Goal: Communication & Community: Share content

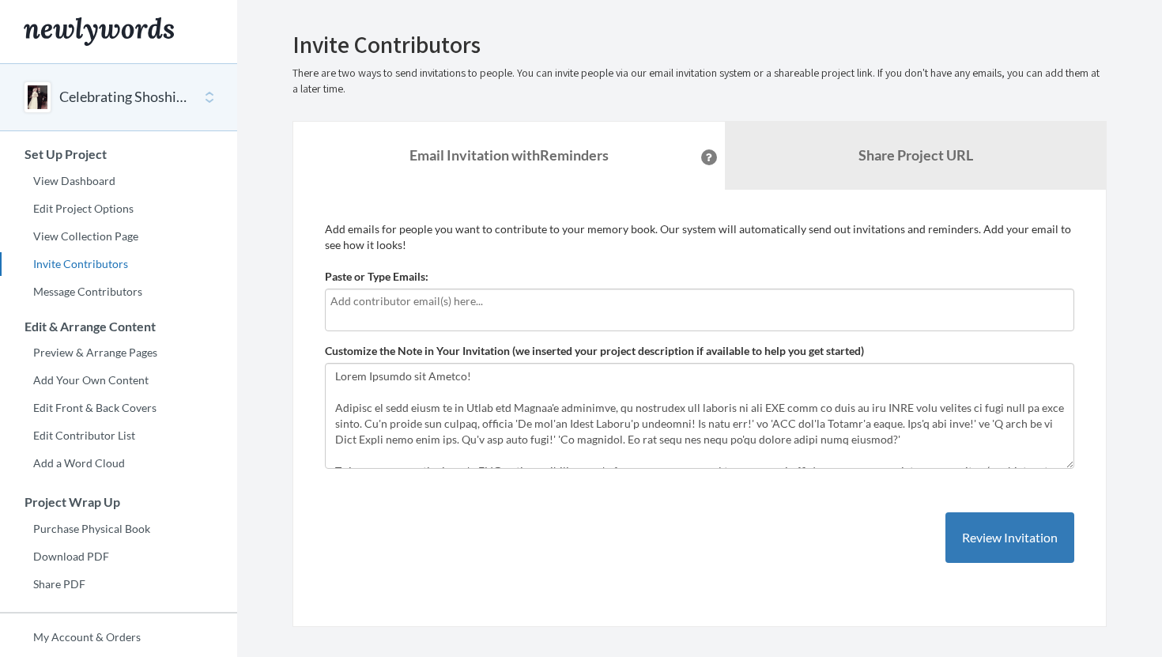
click at [529, 299] on input "text" at bounding box center [699, 300] width 738 height 17
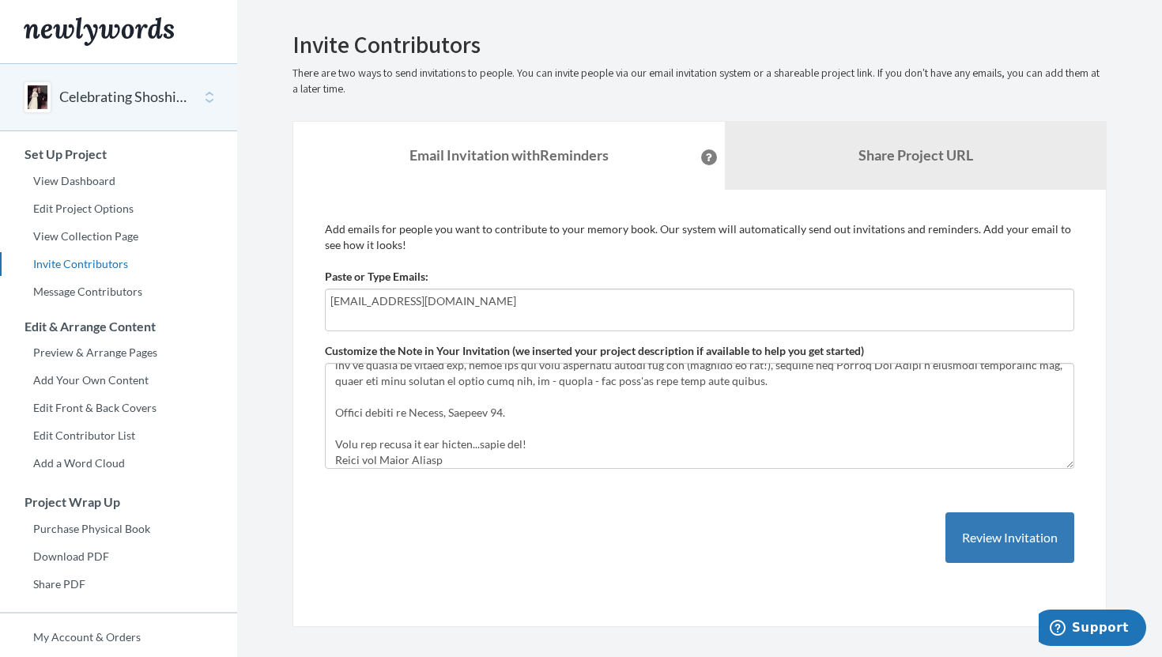
scroll to position [205, 0]
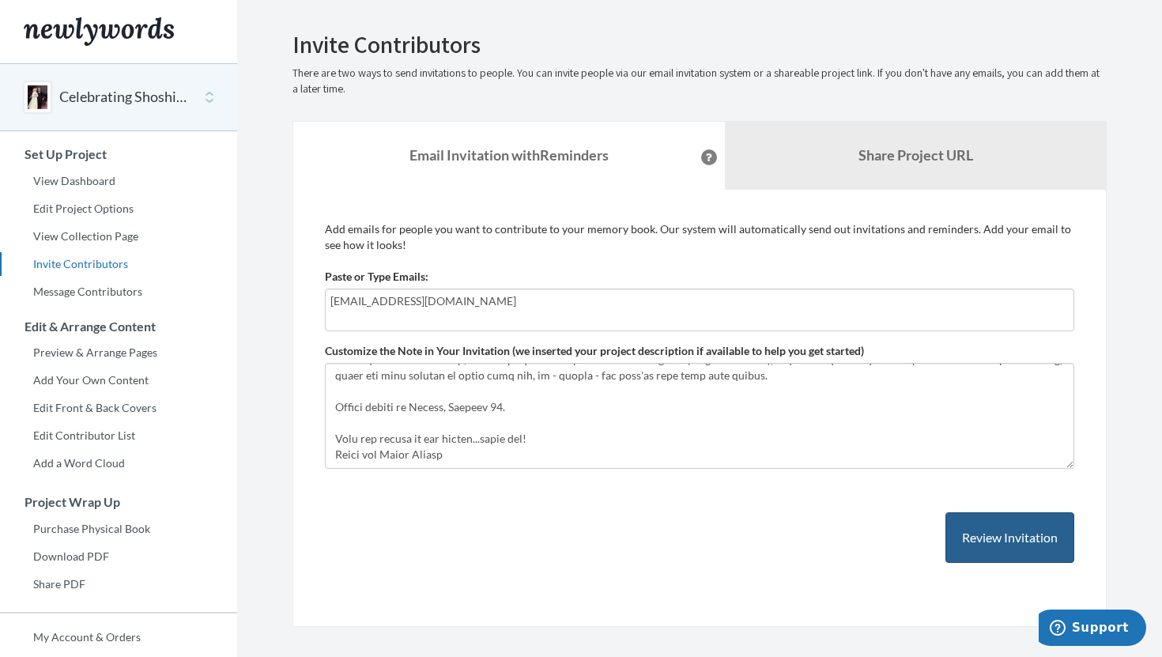
type input "[EMAIL_ADDRESS][DOMAIN_NAME]"
click at [1001, 534] on button "Review Invitation" at bounding box center [1009, 537] width 129 height 51
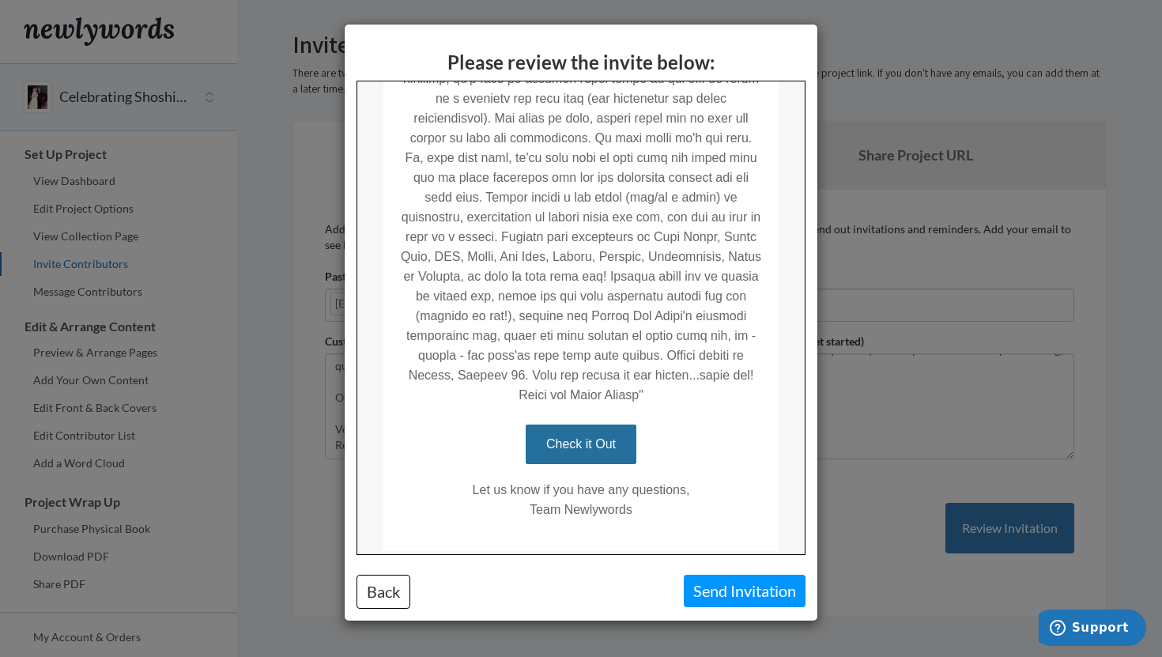
scroll to position [638, 0]
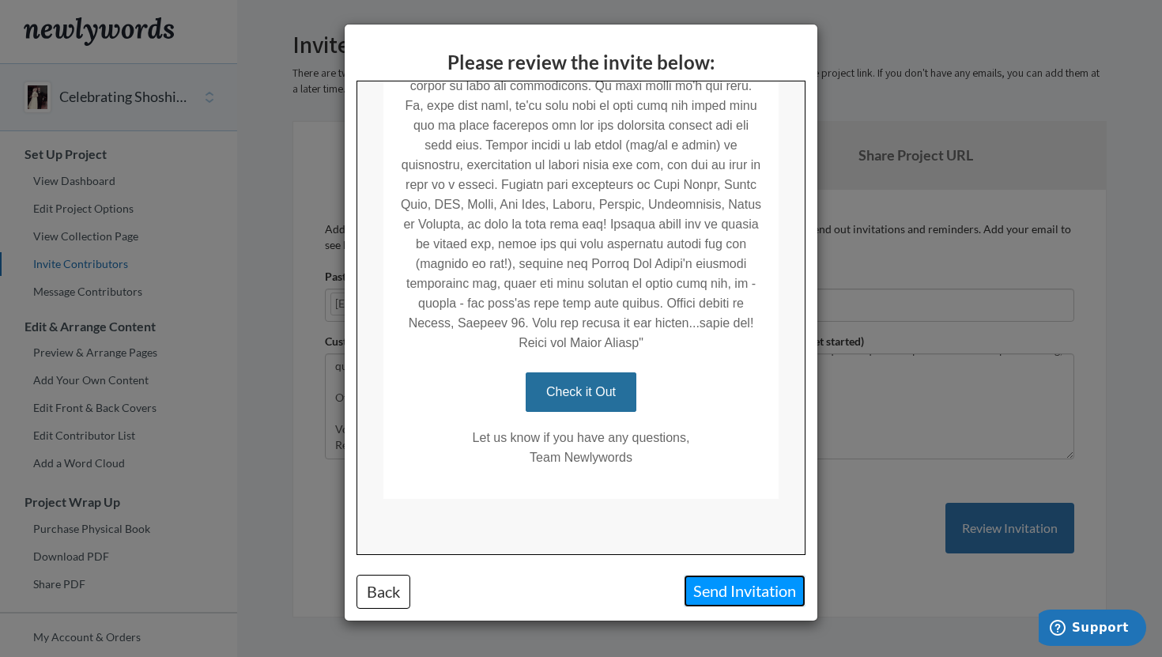
click at [733, 597] on button "Send Invitation" at bounding box center [745, 591] width 122 height 32
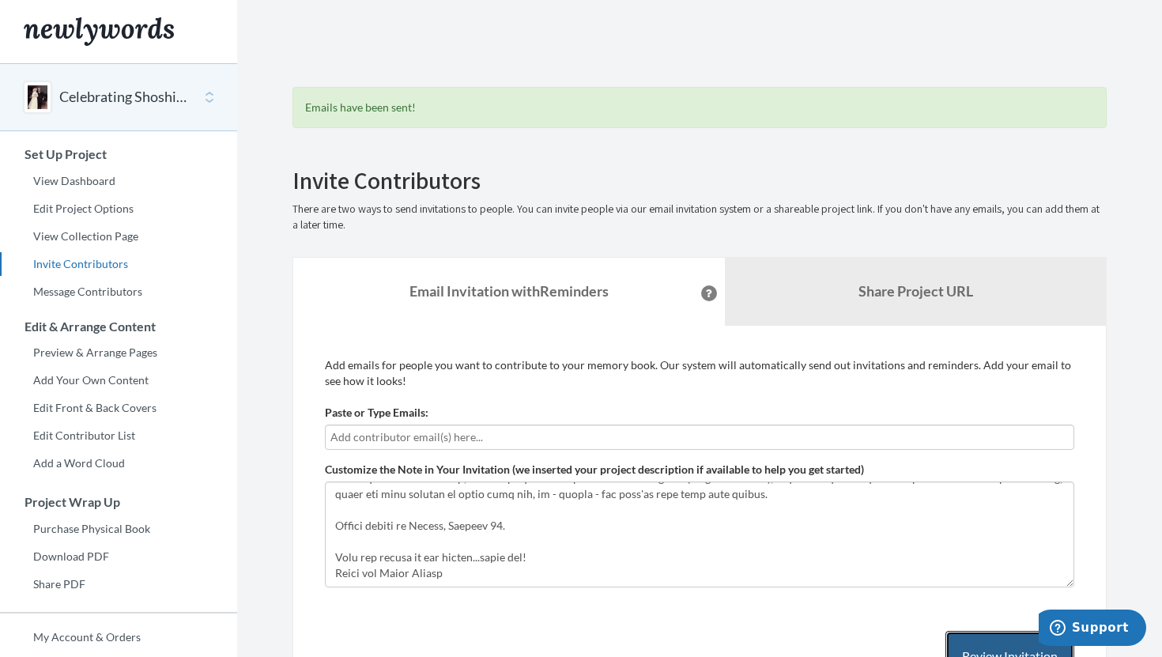
scroll to position [25, 0]
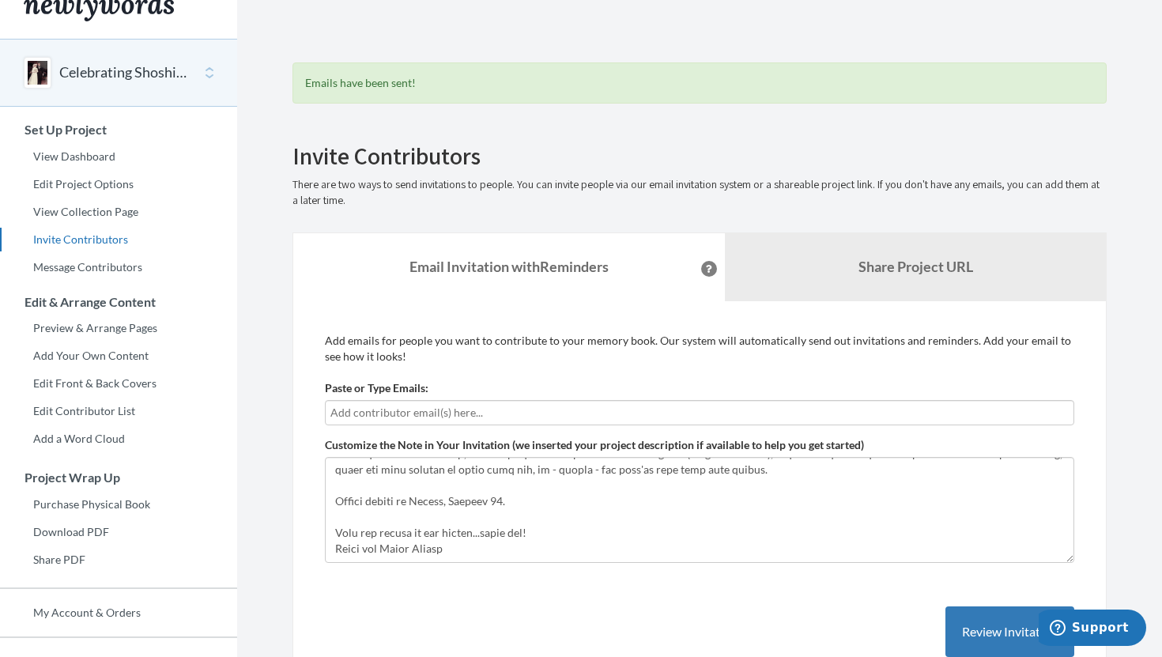
click at [506, 415] on input "text" at bounding box center [699, 412] width 738 height 17
type input "[EMAIL_ADDRESS][DOMAIN_NAME]"
click at [982, 623] on button "Review Invitation" at bounding box center [1009, 631] width 129 height 51
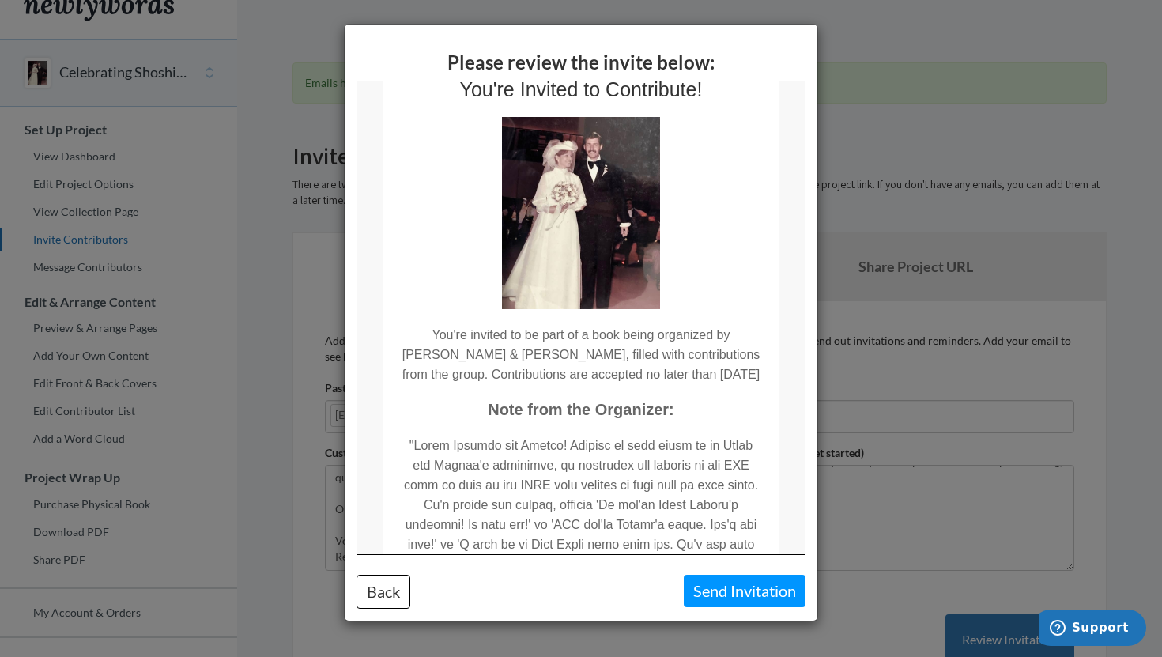
scroll to position [89, 0]
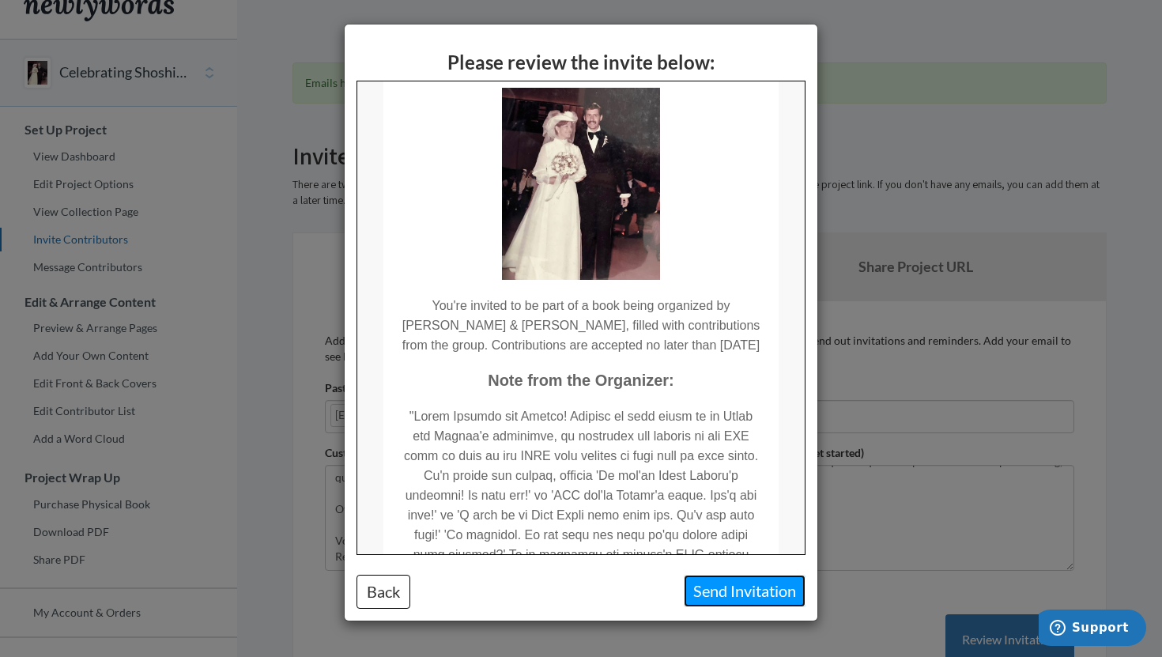
click at [718, 586] on button "Send Invitation" at bounding box center [745, 591] width 122 height 32
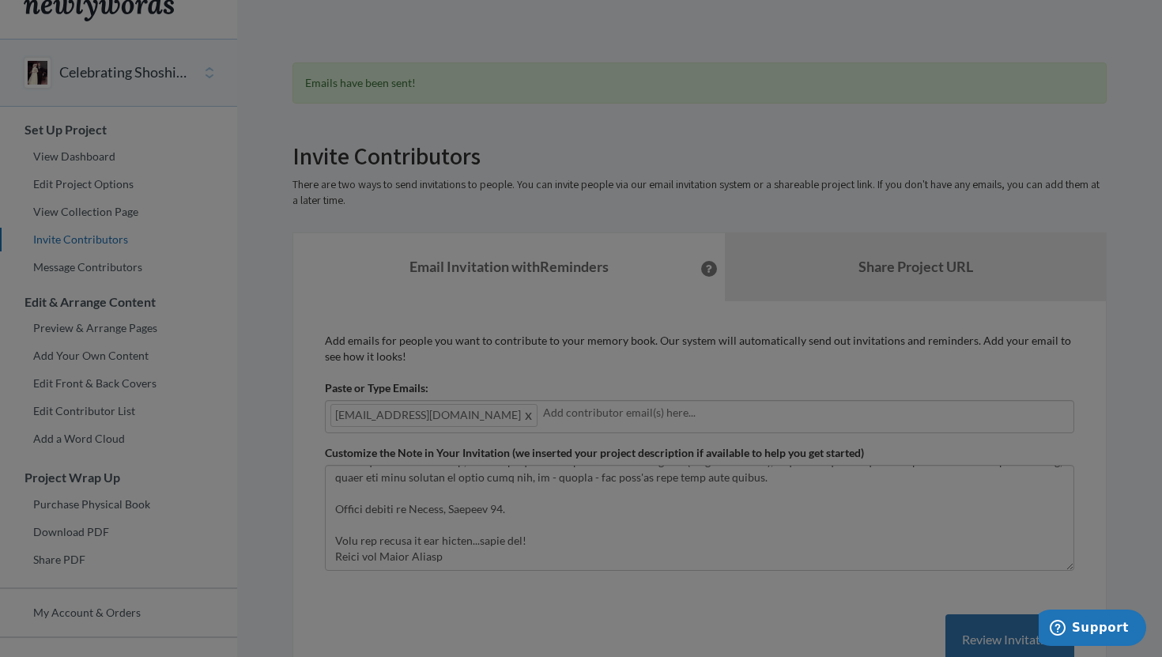
scroll to position [0, 0]
